Goal: Find specific page/section

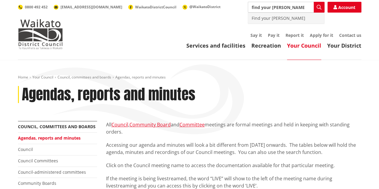
click at [270, 19] on div "Find your [PERSON_NAME]" at bounding box center [286, 18] width 76 height 11
type input "Find your [PERSON_NAME]"
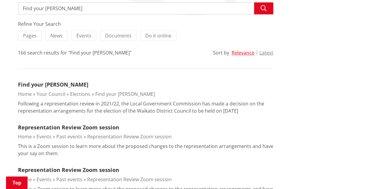
scroll to position [123, 0]
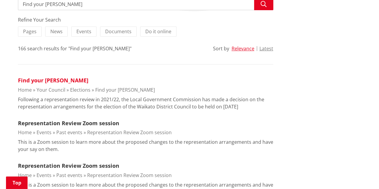
click at [52, 79] on link "Find your [PERSON_NAME]" at bounding box center [53, 80] width 70 height 7
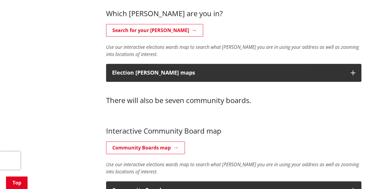
scroll to position [283, 0]
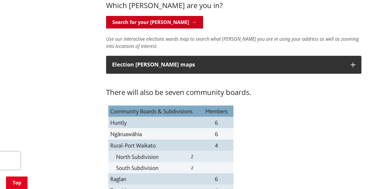
click at [144, 22] on link "Search for your ward" at bounding box center [154, 22] width 97 height 13
